Goal: Find specific page/section

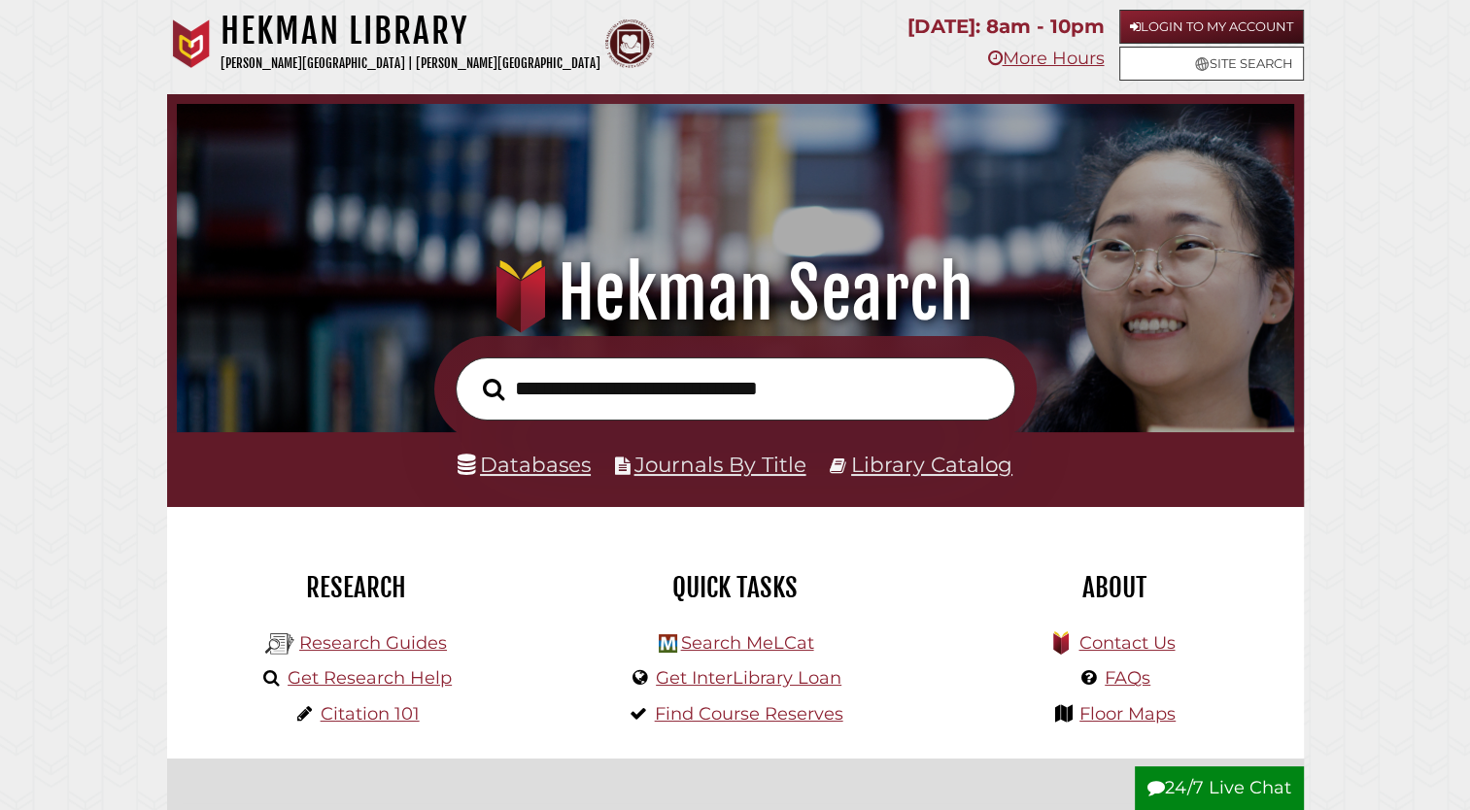
scroll to position [369, 1108]
click at [540, 464] on link "Databases" at bounding box center [524, 464] width 133 height 25
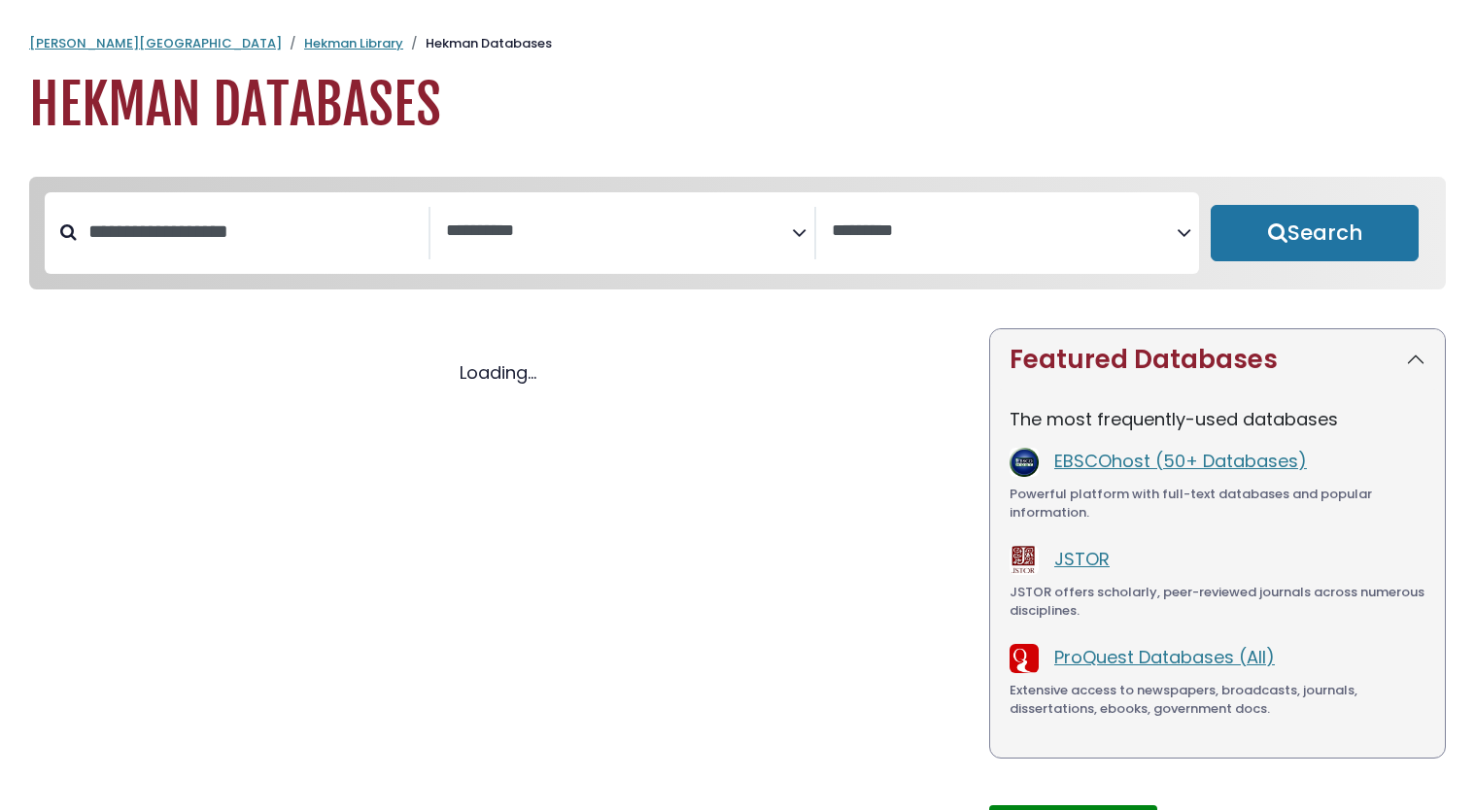
select select "Database Subject Filter"
select select "Database Vendors Filter"
select select "Database Subject Filter"
select select "Database Vendors Filter"
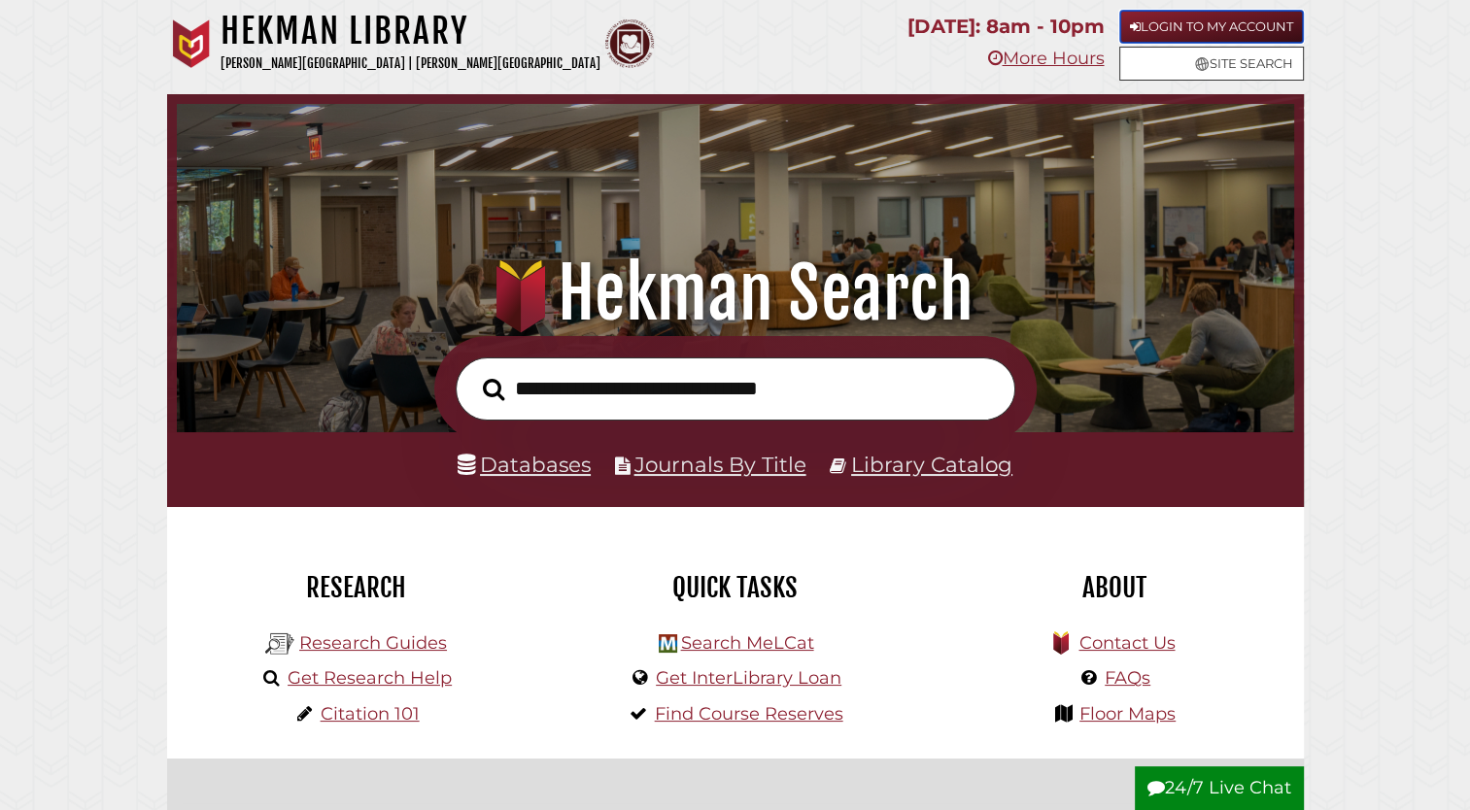
click at [1170, 26] on link "Login to My Account" at bounding box center [1212, 27] width 185 height 34
